Goal: Task Accomplishment & Management: Use online tool/utility

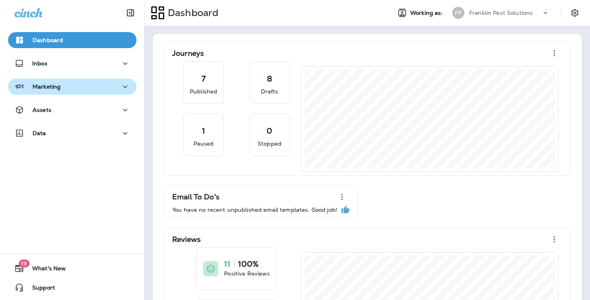
click at [82, 88] on div "Marketing" at bounding box center [72, 87] width 116 height 10
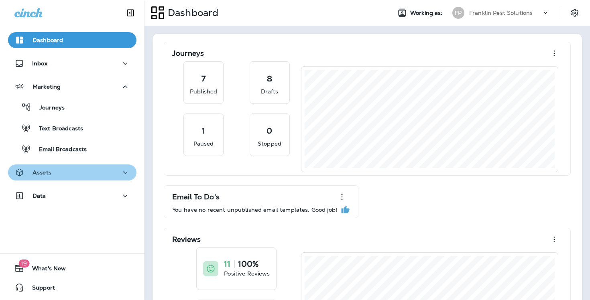
click at [56, 176] on div "Assets" at bounding box center [72, 173] width 116 height 10
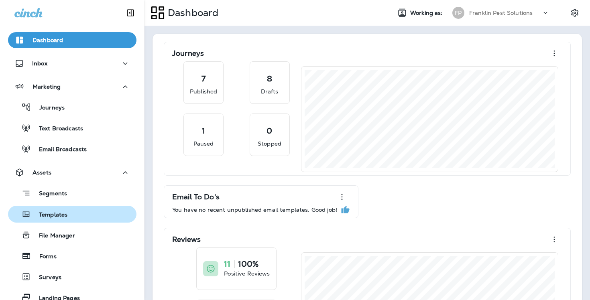
click at [57, 217] on p "Templates" at bounding box center [49, 216] width 37 height 8
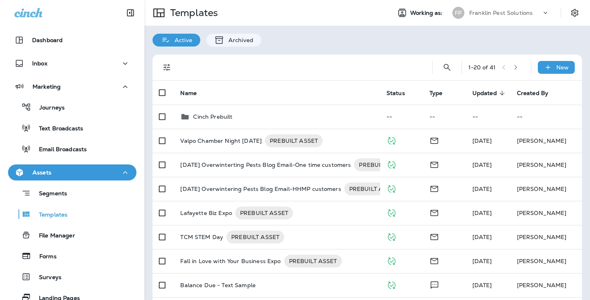
click at [521, 18] on div "Franklin Pest Solutions" at bounding box center [505, 13] width 72 height 12
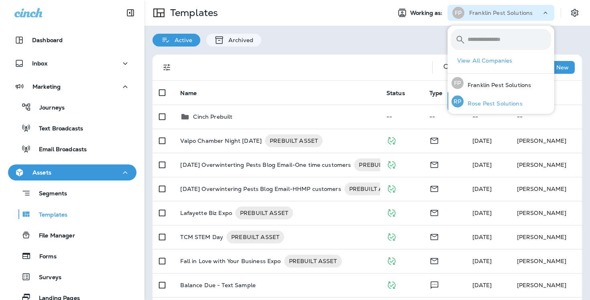
click at [479, 101] on p "Rose Pest Solutions" at bounding box center [493, 103] width 59 height 6
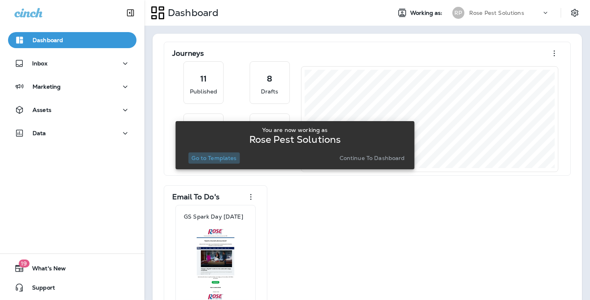
click at [212, 159] on p "Go to Templates" at bounding box center [214, 158] width 45 height 6
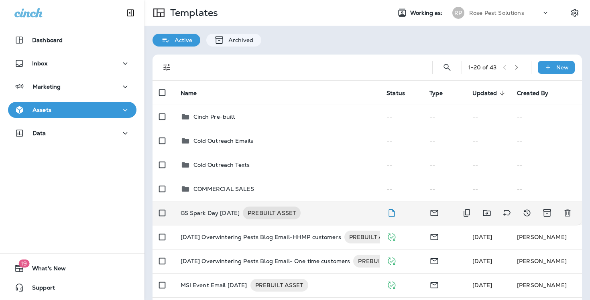
click at [212, 207] on p "GS Spark Day [DATE]" at bounding box center [210, 213] width 59 height 13
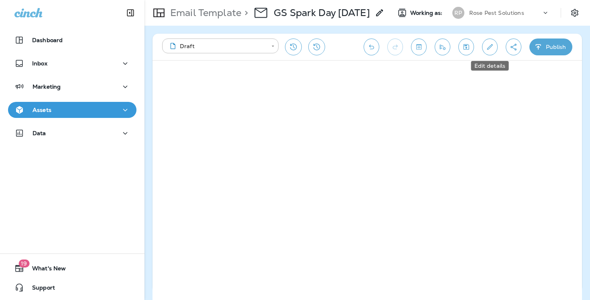
click at [496, 48] on button "Edit details" at bounding box center [490, 47] width 16 height 17
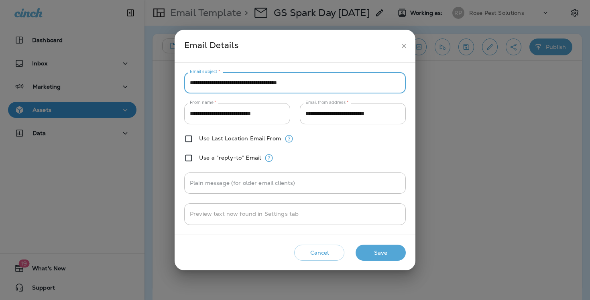
click at [282, 85] on input "**********" at bounding box center [295, 82] width 222 height 21
paste input "**********"
type input "**********"
click at [370, 254] on button "Save" at bounding box center [381, 253] width 50 height 16
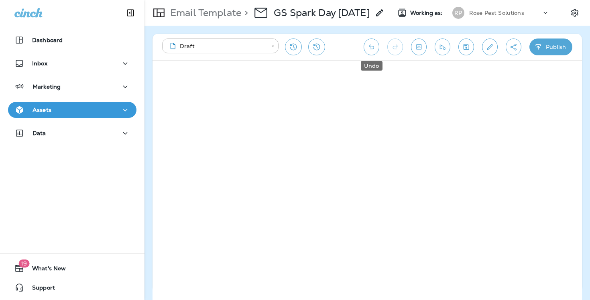
click at [369, 46] on icon "Undo" at bounding box center [371, 47] width 8 height 8
click at [394, 47] on icon "Redo" at bounding box center [395, 47] width 5 height 5
click at [585, 196] on div "**********" at bounding box center [368, 163] width 446 height 275
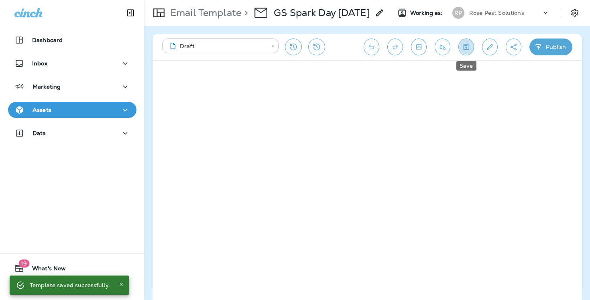
click at [465, 49] on icon "Save" at bounding box center [466, 47] width 8 height 8
click at [418, 47] on icon "Toggle preview" at bounding box center [419, 47] width 8 height 8
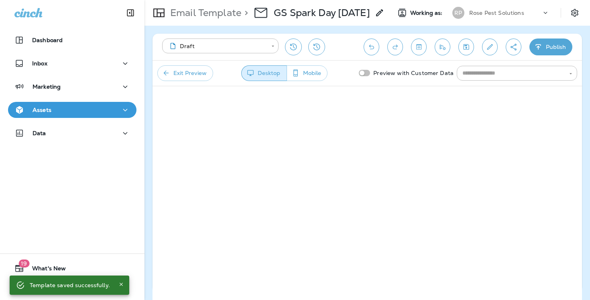
click at [305, 76] on button "Mobile" at bounding box center [307, 73] width 41 height 16
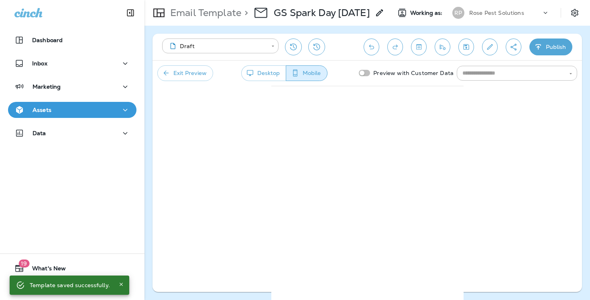
click at [261, 74] on button "Desktop" at bounding box center [263, 73] width 45 height 16
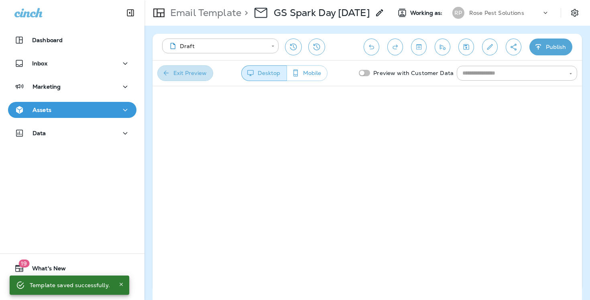
click at [195, 75] on button "Exit Preview" at bounding box center [185, 73] width 56 height 16
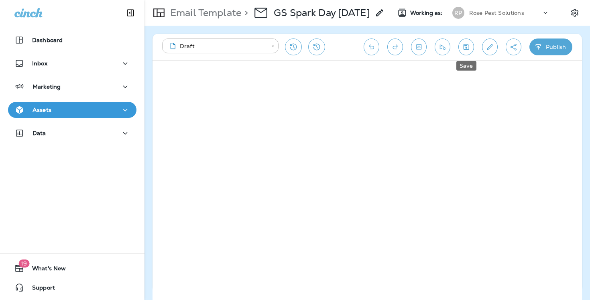
click at [467, 52] on button "Save" at bounding box center [467, 47] width 16 height 17
